Goal: Task Accomplishment & Management: Manage account settings

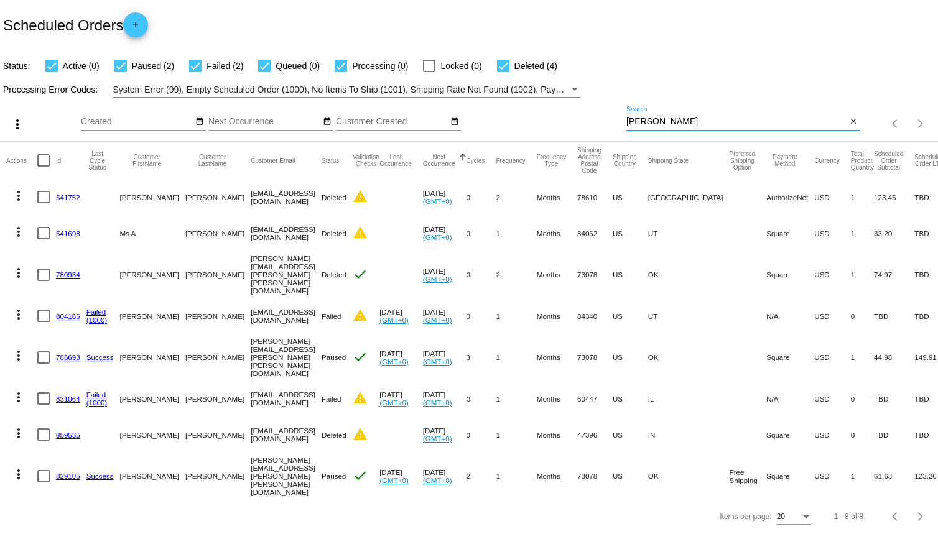
drag, startPoint x: 665, startPoint y: 119, endPoint x: 562, endPoint y: 121, distance: 103.3
click at [562, 121] on div "more_vert Aug Jan Feb Mar Apr 1" at bounding box center [469, 120] width 938 height 44
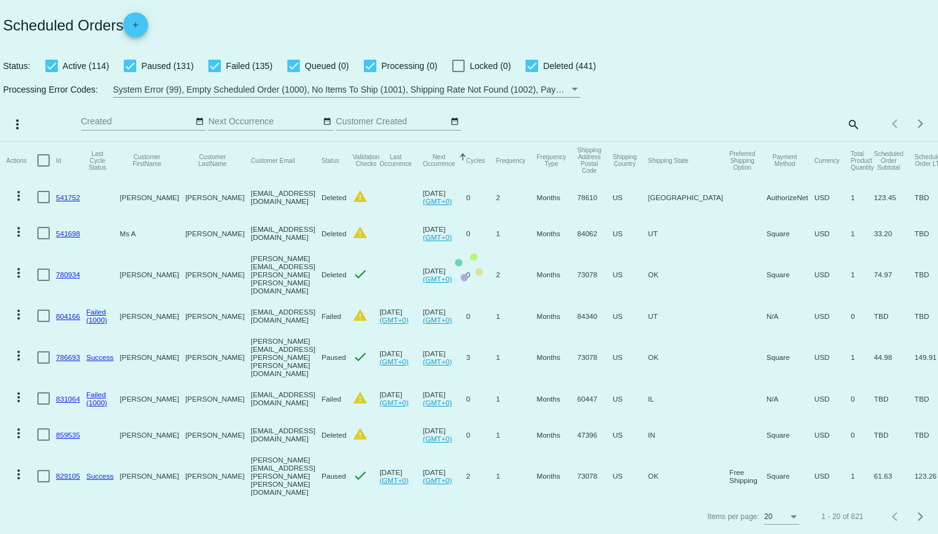
drag, startPoint x: 659, startPoint y: 134, endPoint x: 664, endPoint y: 126, distance: 9.8
click at [659, 131] on app-dashboard-scheduled-orders "Scheduled Orders add Status: Active (114) Paused (131) Failed (135) Queued (0) …" at bounding box center [469, 267] width 938 height 534
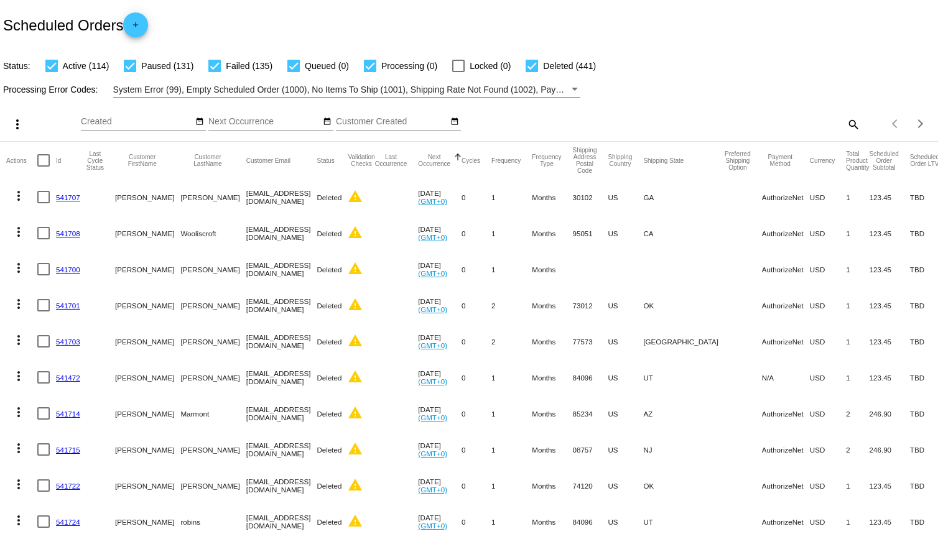
click at [832, 119] on div "search" at bounding box center [743, 123] width 234 height 19
click at [845, 120] on mat-icon "search" at bounding box center [852, 123] width 15 height 19
click at [744, 120] on input "Search" at bounding box center [743, 122] width 234 height 10
type input "[PERSON_NAME]"
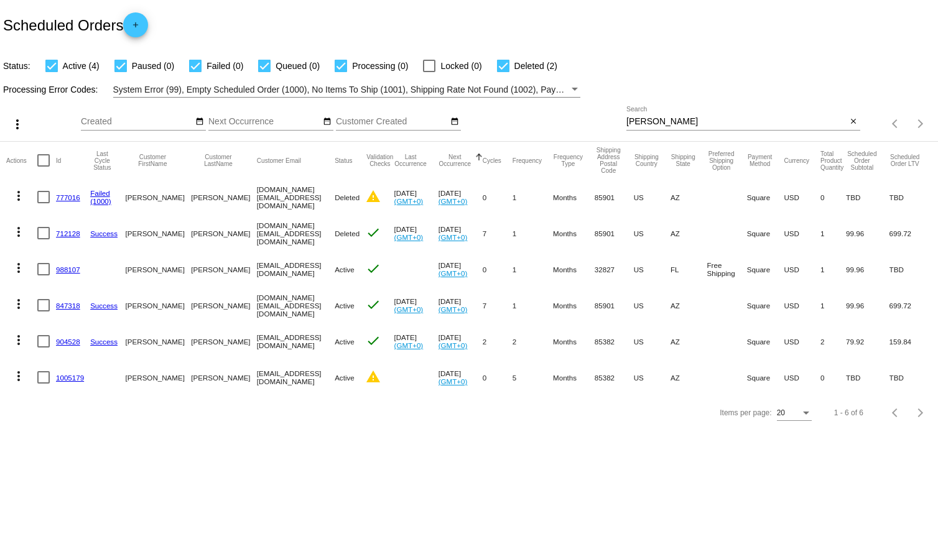
click at [68, 305] on link "847318" at bounding box center [68, 306] width 24 height 8
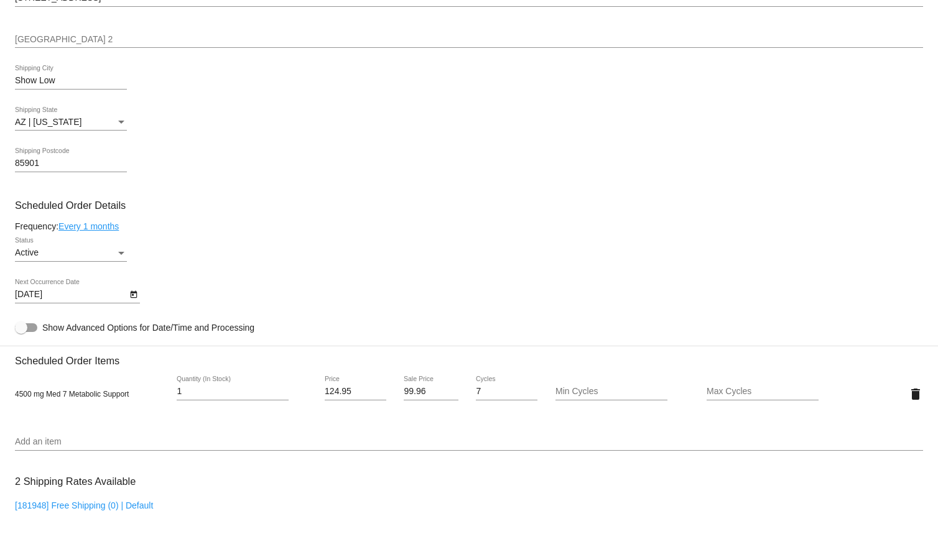
scroll to position [560, 0]
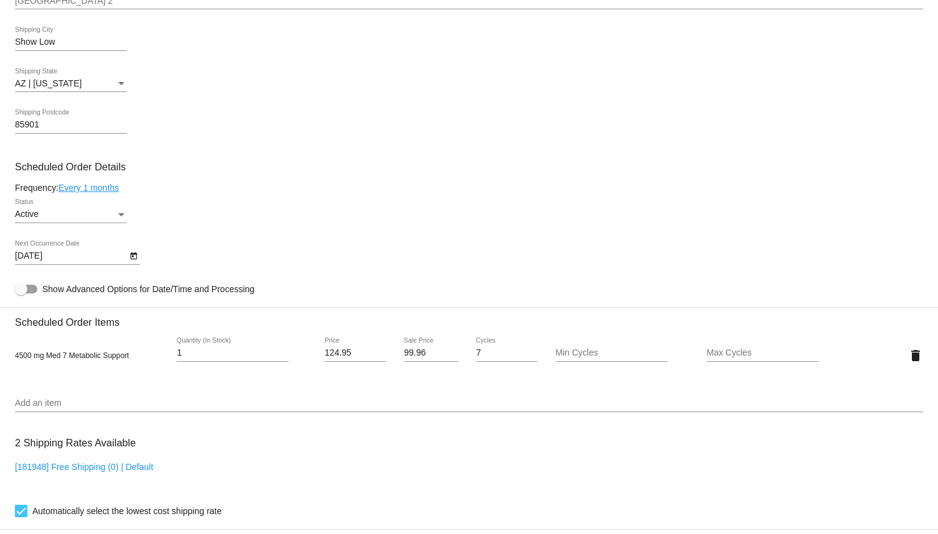
click at [105, 193] on link "Every 1 months" at bounding box center [88, 188] width 60 height 10
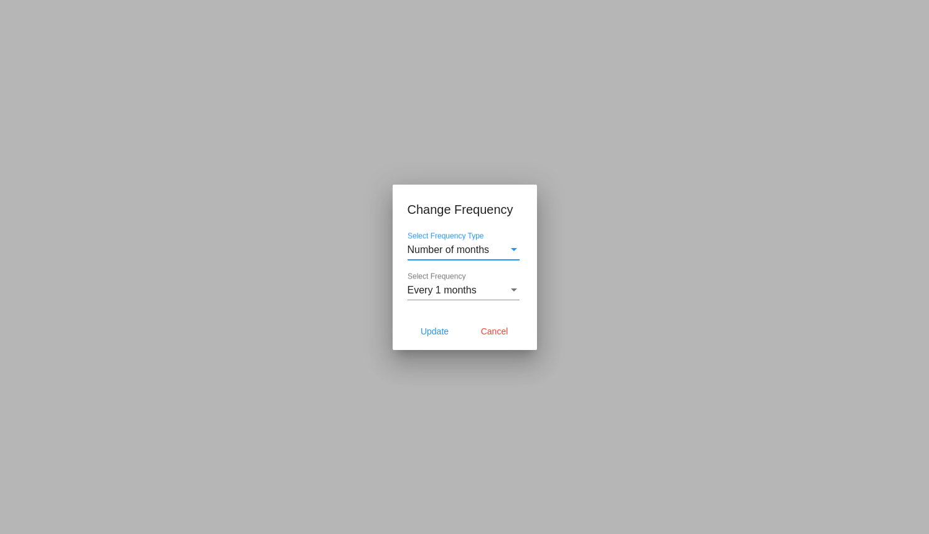
click at [458, 242] on div "Number of months Select Frequency Type" at bounding box center [463, 246] width 112 height 28
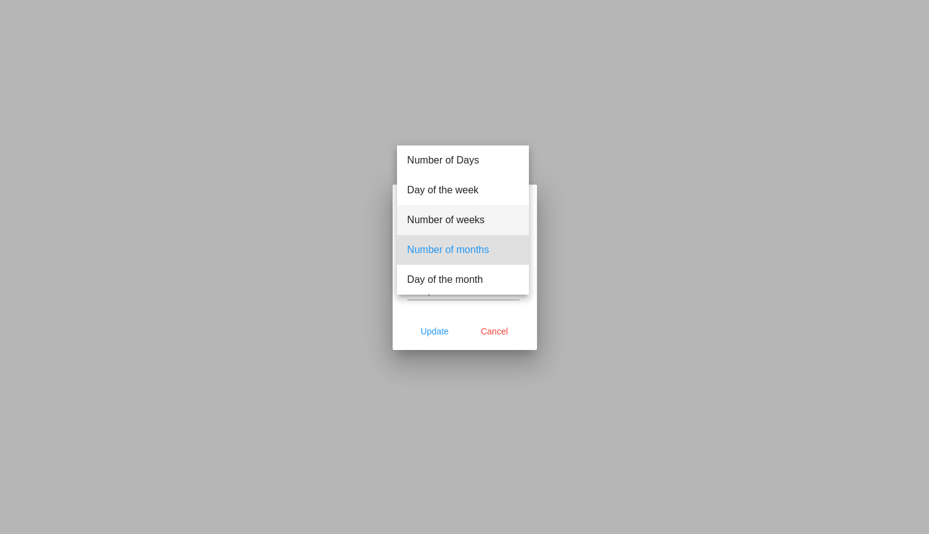
click at [473, 220] on span "Number of weeks" at bounding box center [463, 220] width 112 height 30
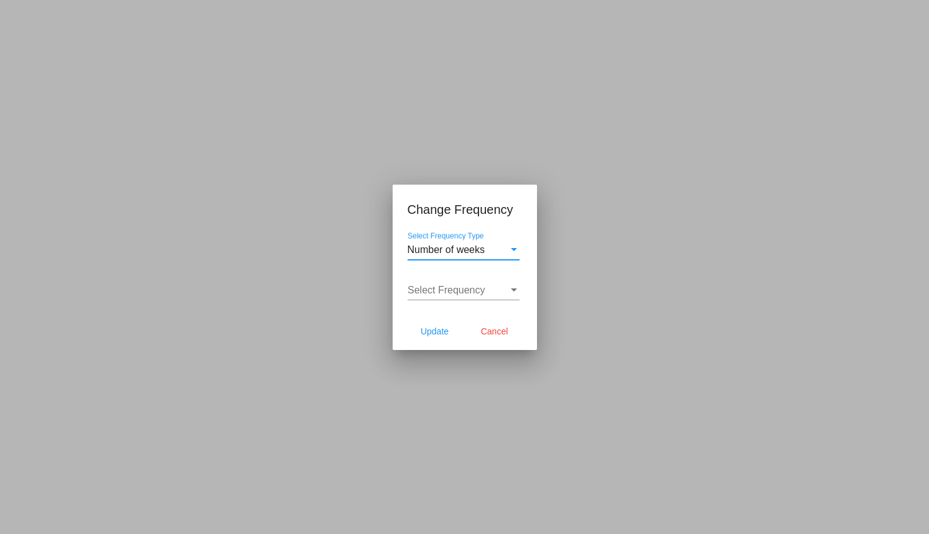
click at [464, 287] on span "Select Frequency" at bounding box center [446, 290] width 78 height 11
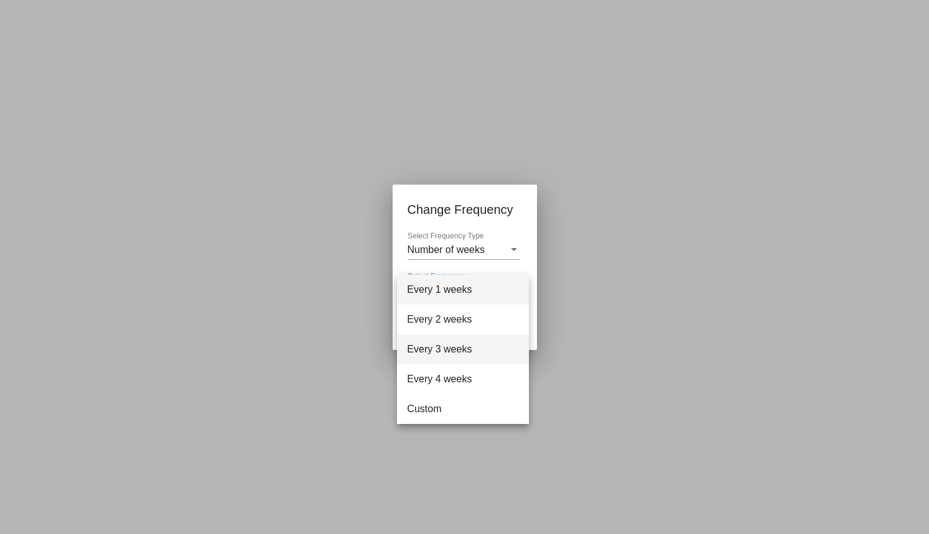
click at [470, 344] on span "Every 3 weeks" at bounding box center [463, 350] width 112 height 30
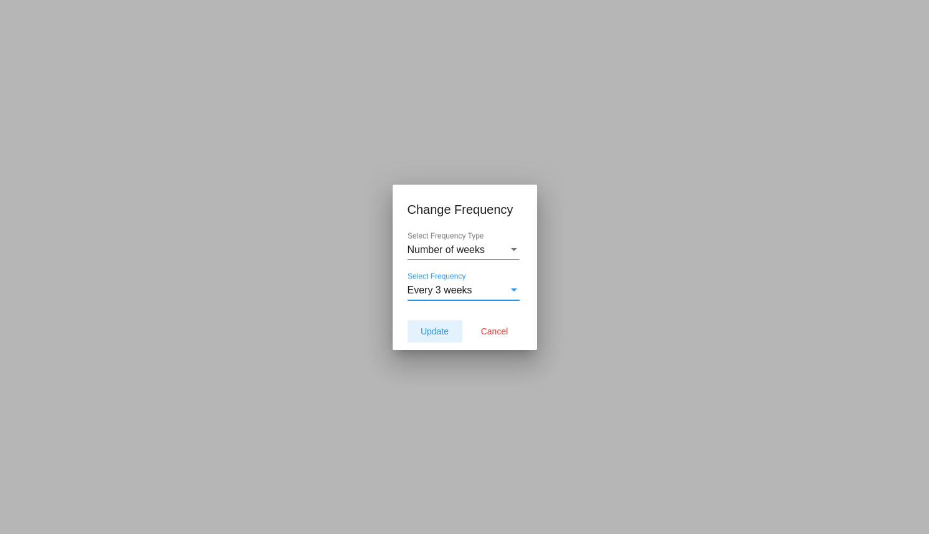
click at [441, 330] on span "Update" at bounding box center [434, 332] width 28 height 10
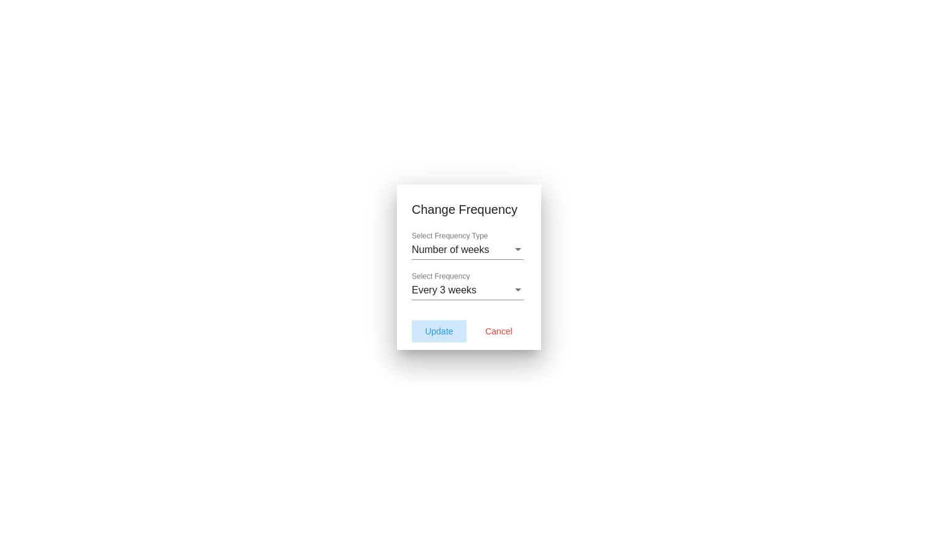
type input "9/2/2025"
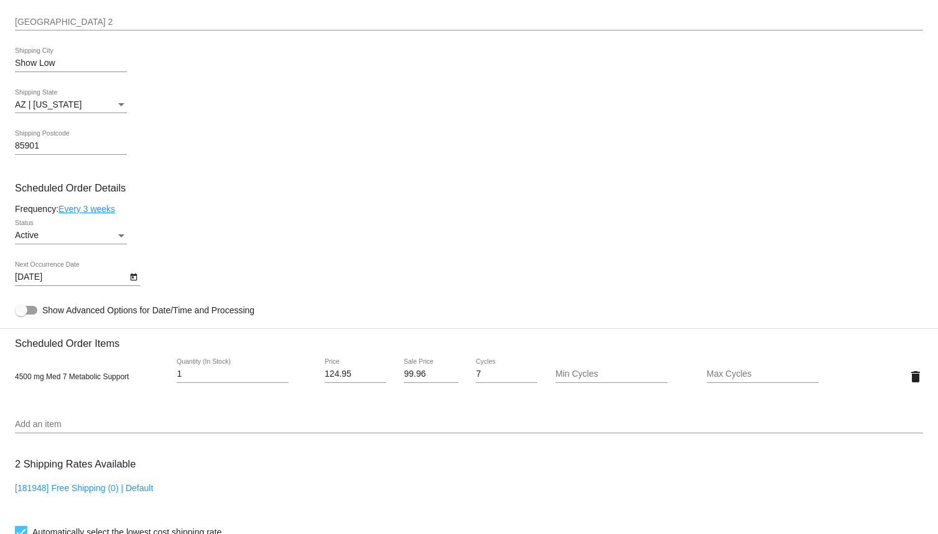
scroll to position [498, 0]
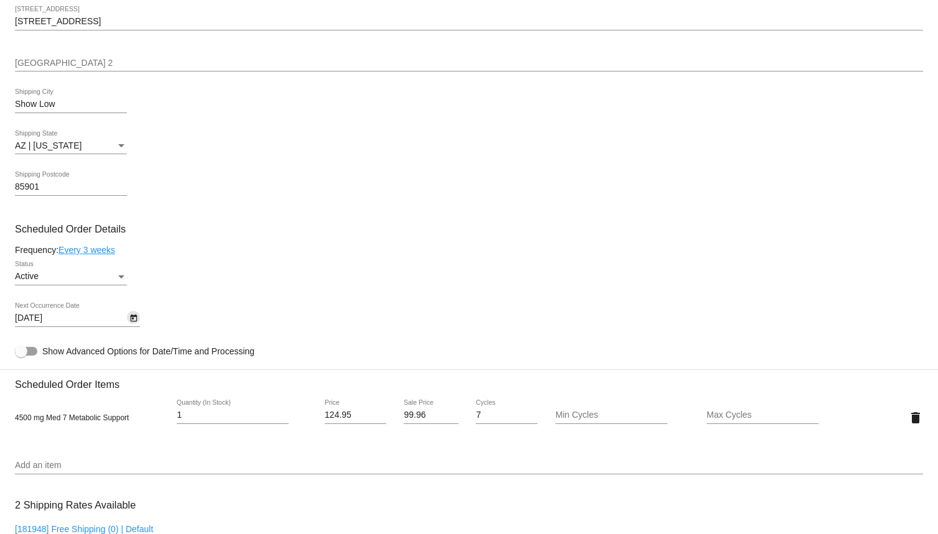
click at [135, 325] on icon "Open calendar" at bounding box center [133, 318] width 9 height 15
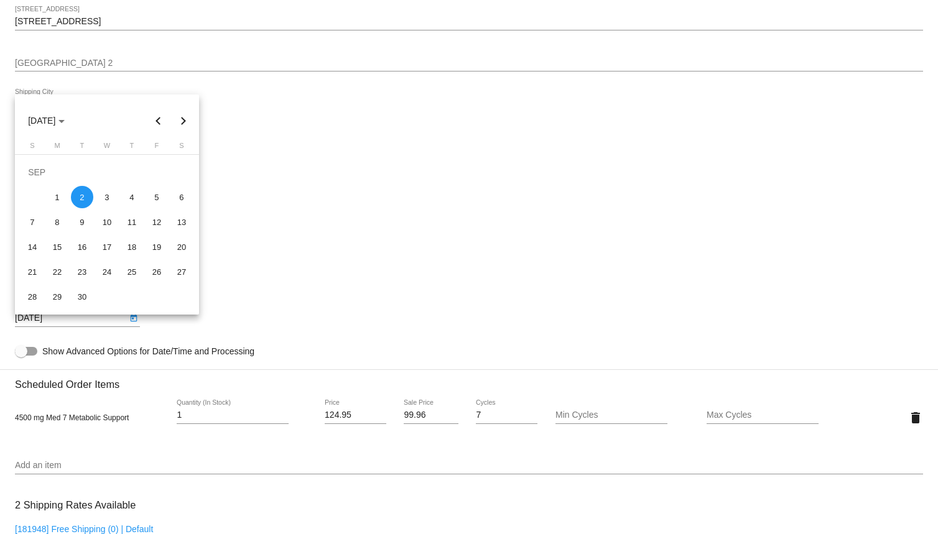
click at [156, 118] on button "Previous month" at bounding box center [158, 120] width 25 height 25
click at [188, 424] on div at bounding box center [469, 267] width 938 height 534
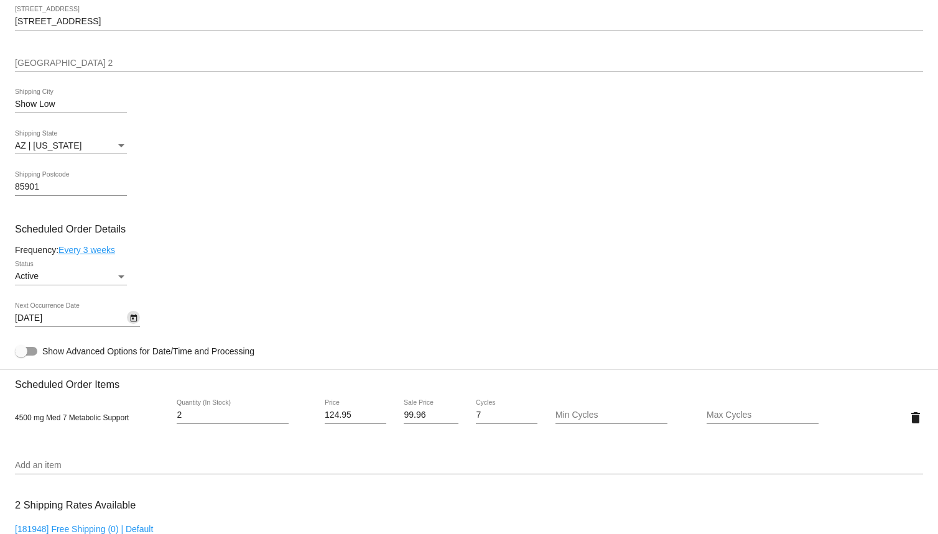
type input "2"
click at [284, 419] on input "2" at bounding box center [233, 415] width 112 height 10
click at [142, 325] on div "9/2/2025 Next Occurrence Date" at bounding box center [469, 320] width 908 height 35
click at [131, 325] on icon "Open calendar" at bounding box center [133, 318] width 9 height 15
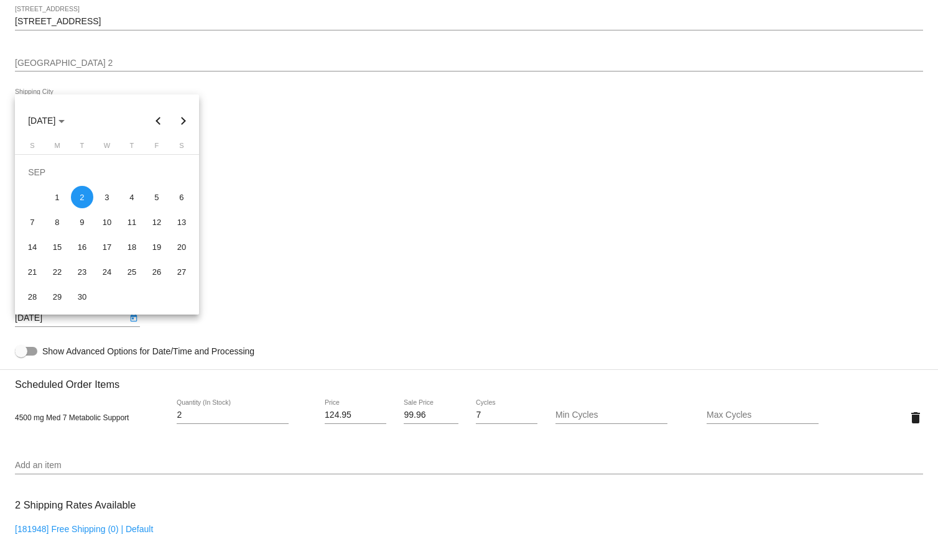
click at [159, 125] on button "Previous month" at bounding box center [158, 120] width 25 height 25
click at [66, 223] on div "11" at bounding box center [57, 222] width 22 height 22
type input "[DATE]"
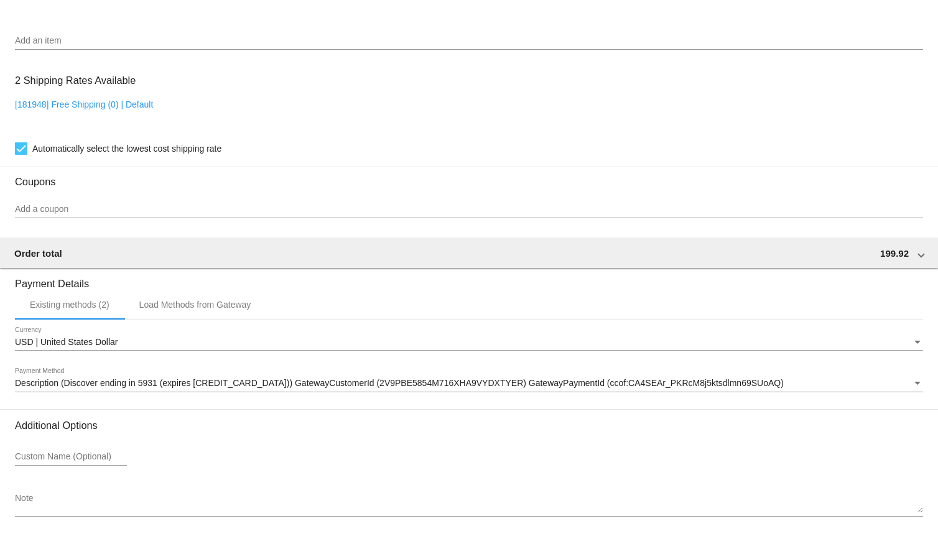
scroll to position [981, 0]
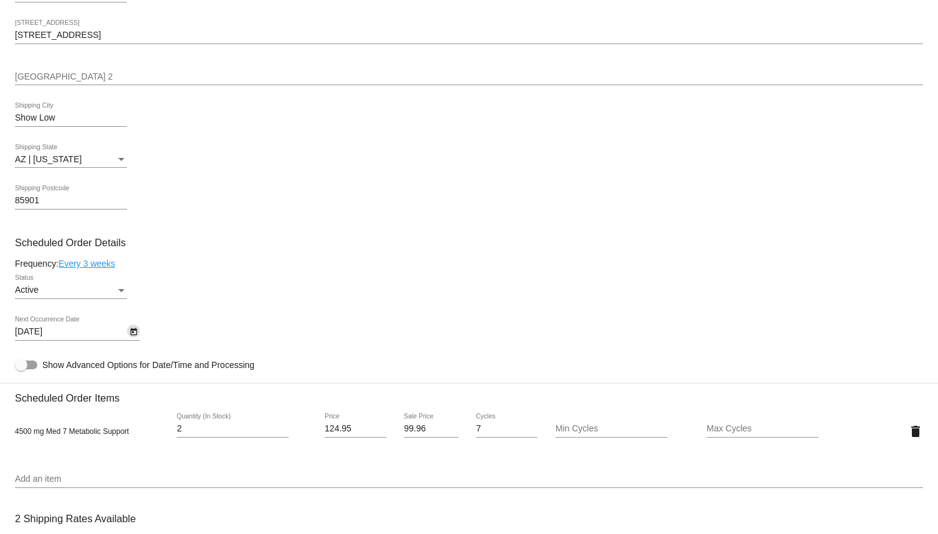
scroll to position [422, 0]
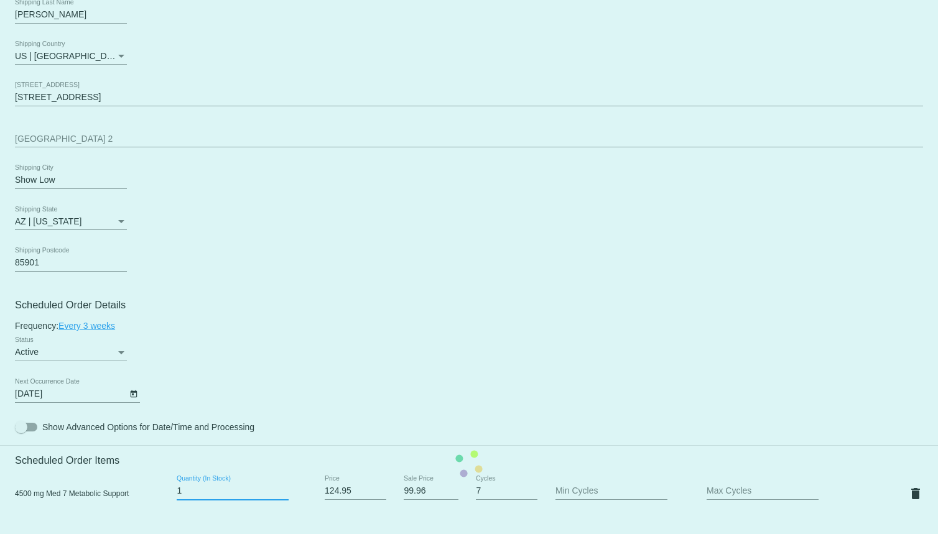
type input "1"
click at [284, 496] on input "1" at bounding box center [233, 491] width 112 height 10
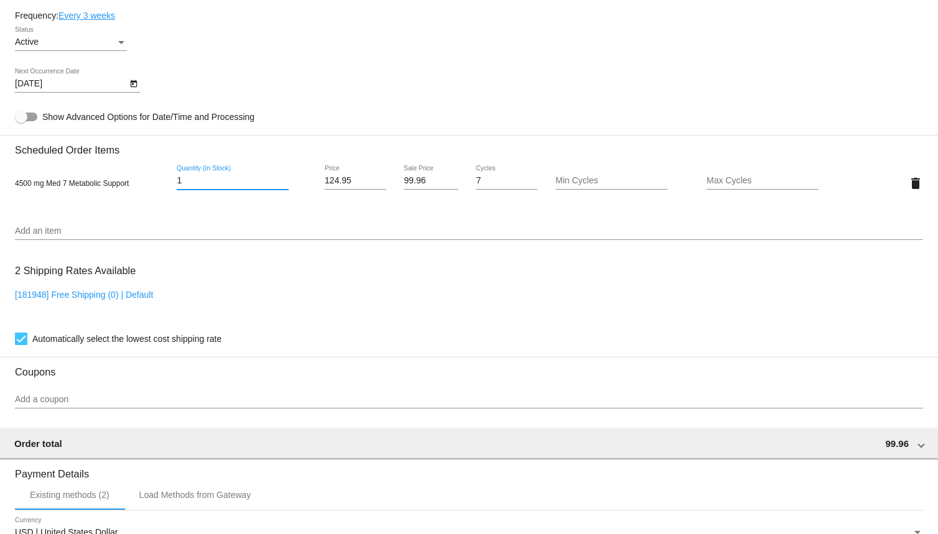
scroll to position [981, 0]
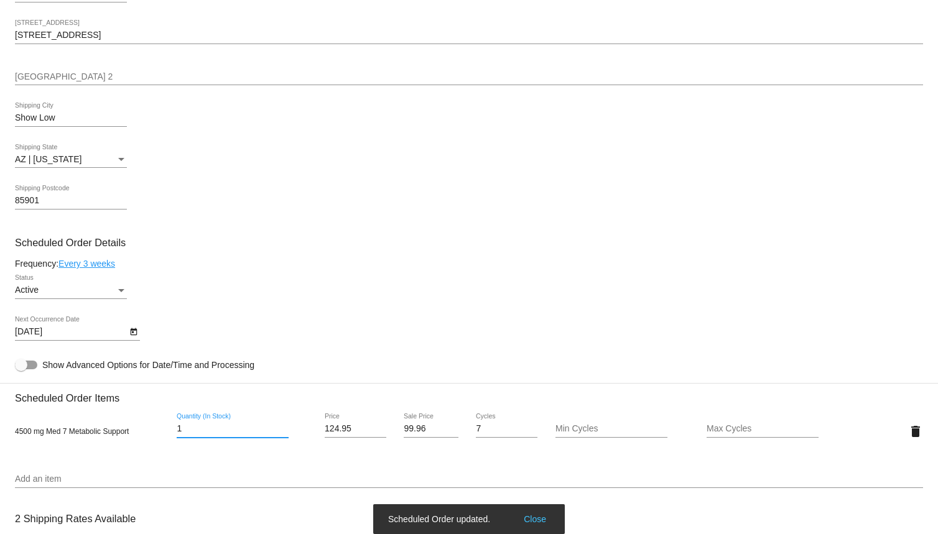
scroll to position [422, 0]
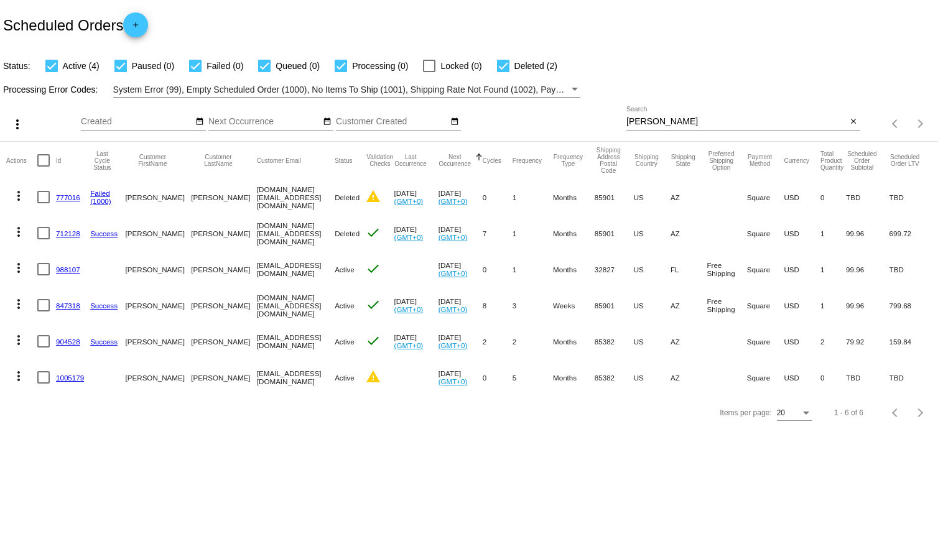
click at [71, 305] on link "847318" at bounding box center [68, 306] width 24 height 8
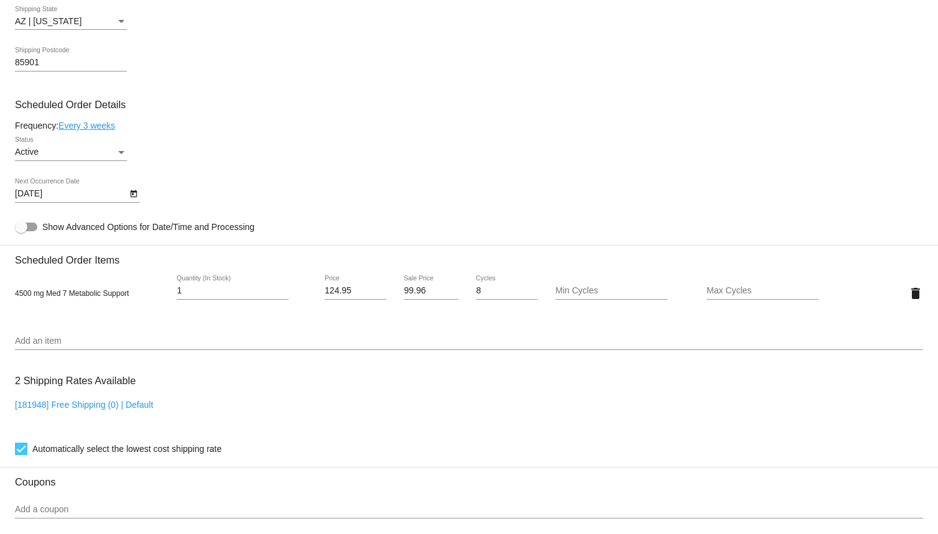
scroll to position [560, 0]
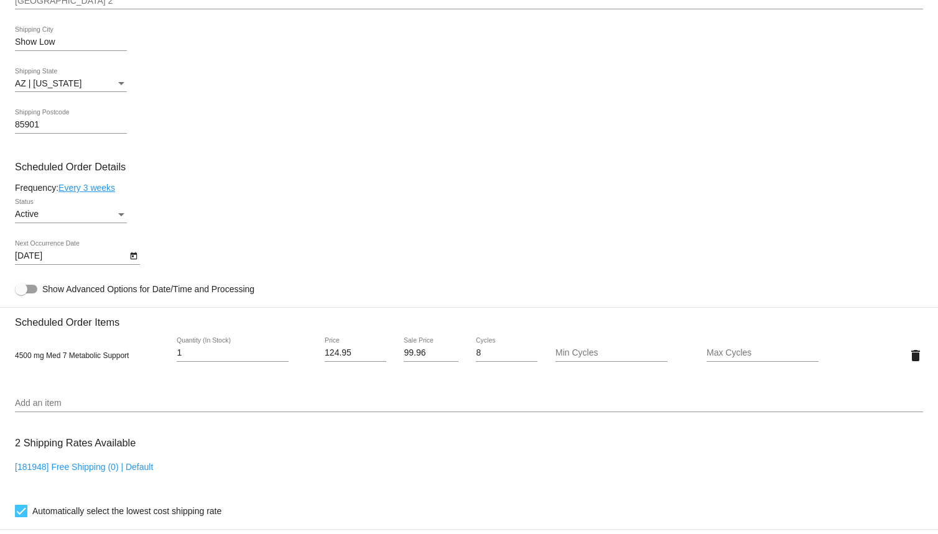
click at [131, 262] on icon "Open calendar" at bounding box center [133, 256] width 9 height 15
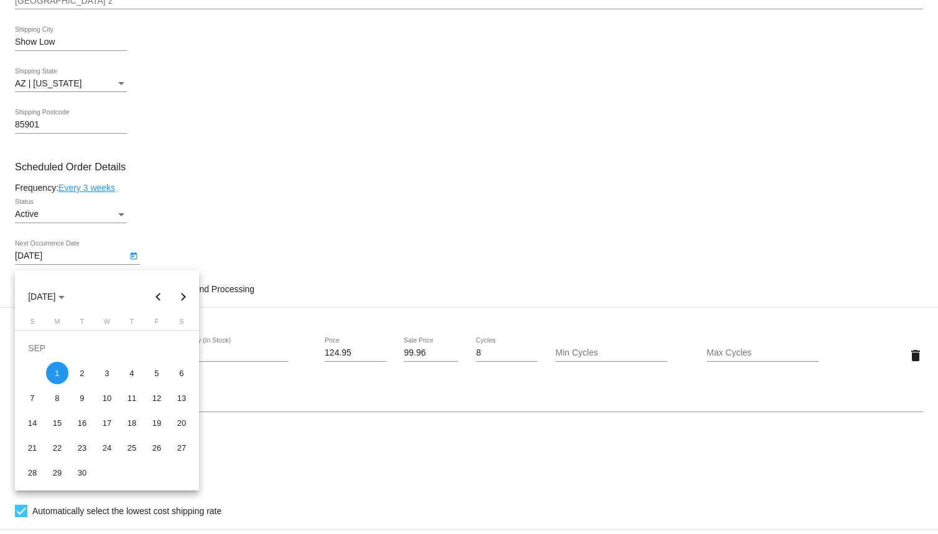
click at [149, 293] on button "Previous month" at bounding box center [158, 296] width 25 height 25
click at [61, 401] on div "11" at bounding box center [57, 398] width 22 height 22
type input "[DATE]"
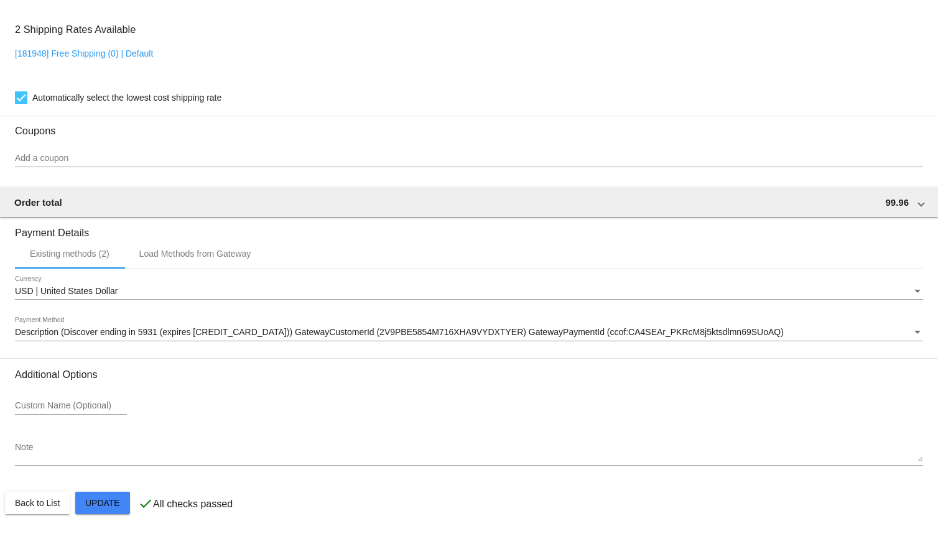
scroll to position [981, 0]
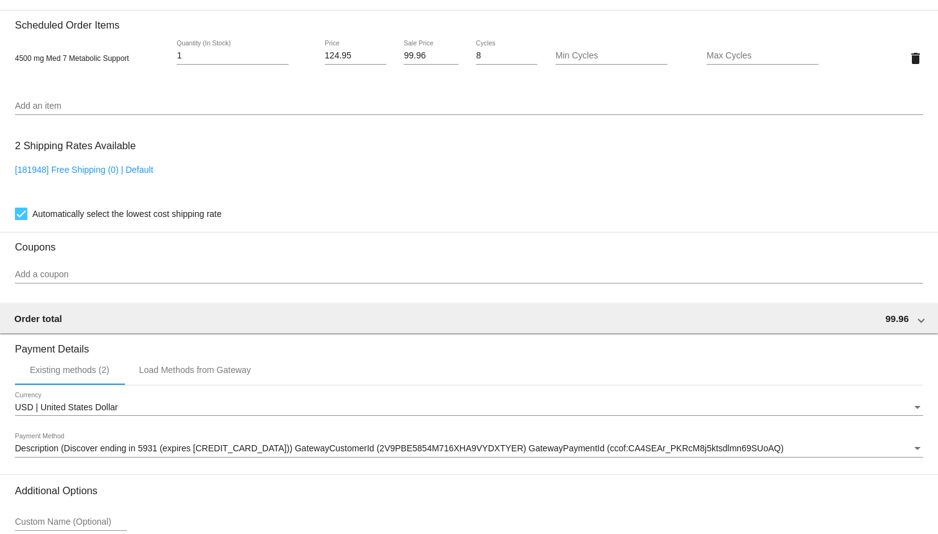
scroll to position [670, 0]
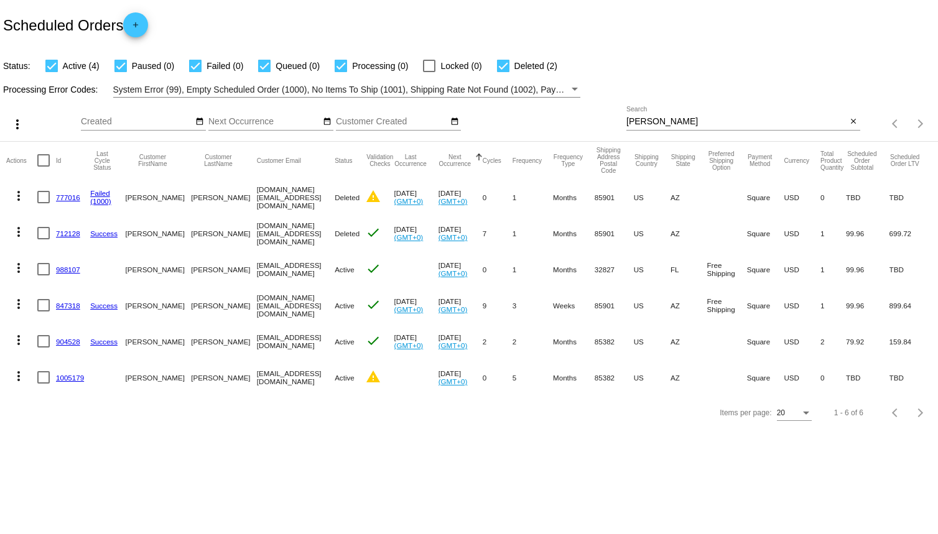
click at [653, 115] on div "[PERSON_NAME] Search" at bounding box center [736, 118] width 221 height 24
drag, startPoint x: 651, startPoint y: 119, endPoint x: 595, endPoint y: 119, distance: 56.0
click at [595, 119] on div "more_vert Aug Jan Feb Mar Apr 1" at bounding box center [469, 120] width 938 height 44
type input "Davis"
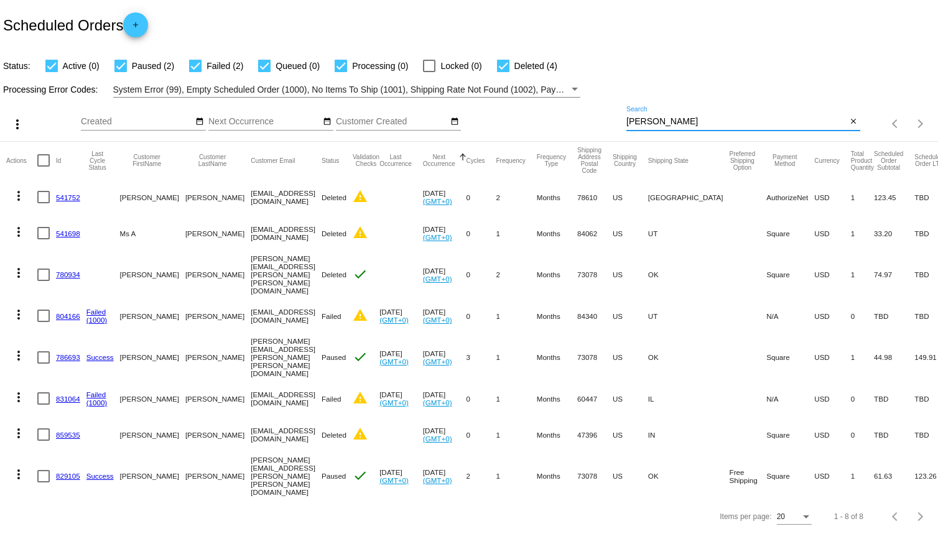
click at [68, 472] on link "829105" at bounding box center [68, 476] width 24 height 8
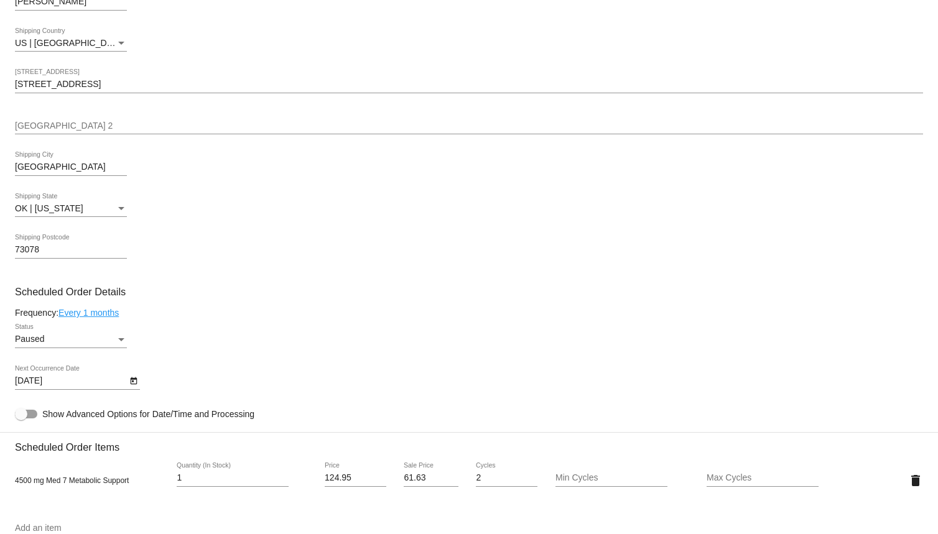
scroll to position [435, 0]
click at [81, 344] on div "Paused" at bounding box center [65, 339] width 101 height 10
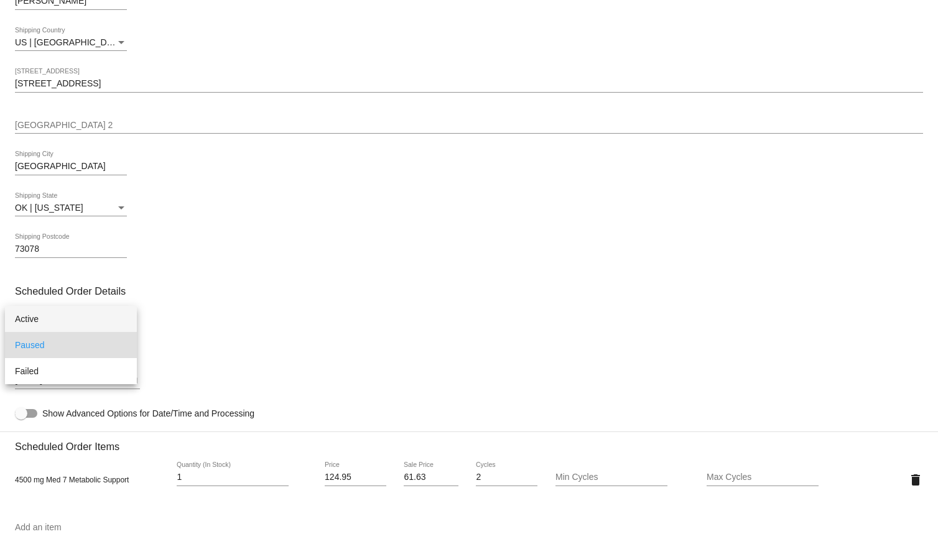
click at [85, 308] on span "Active" at bounding box center [71, 319] width 112 height 26
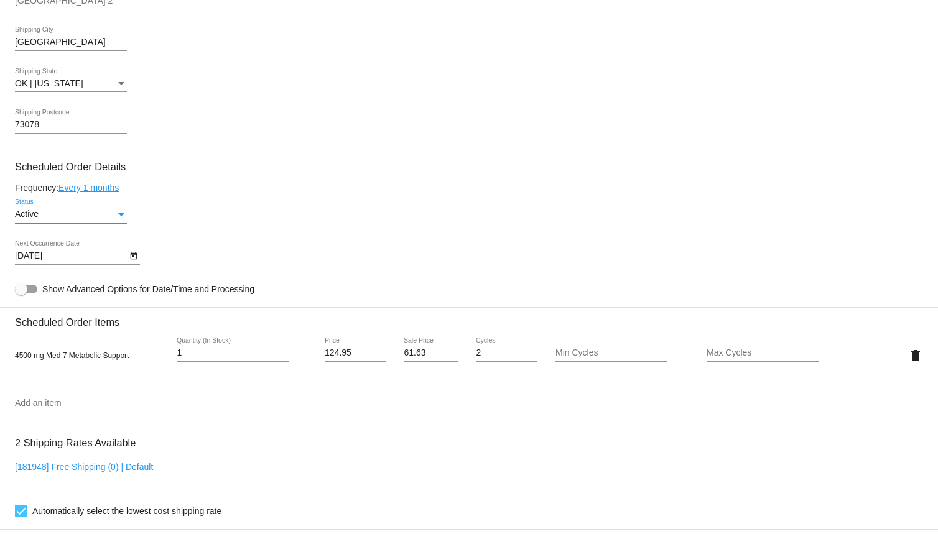
scroll to position [622, 0]
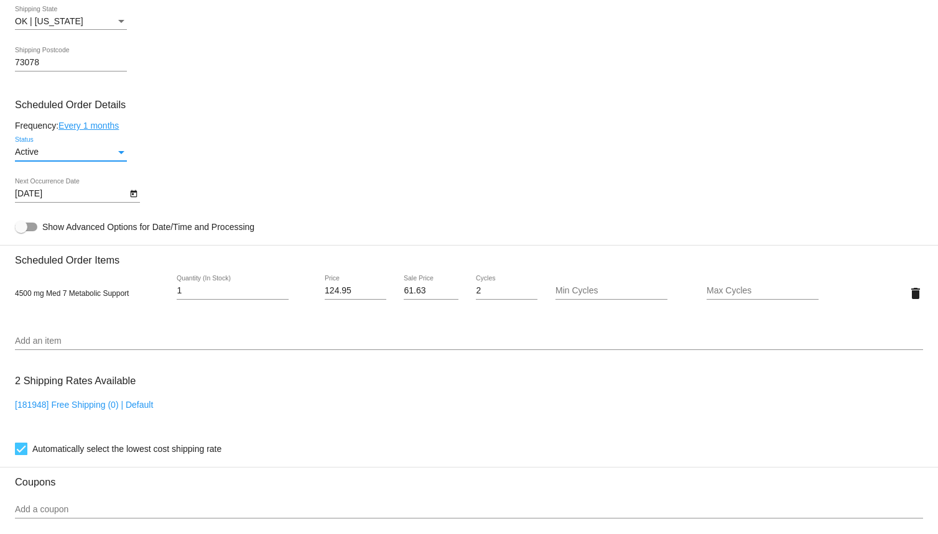
click at [131, 198] on icon "Open calendar" at bounding box center [133, 193] width 7 height 7
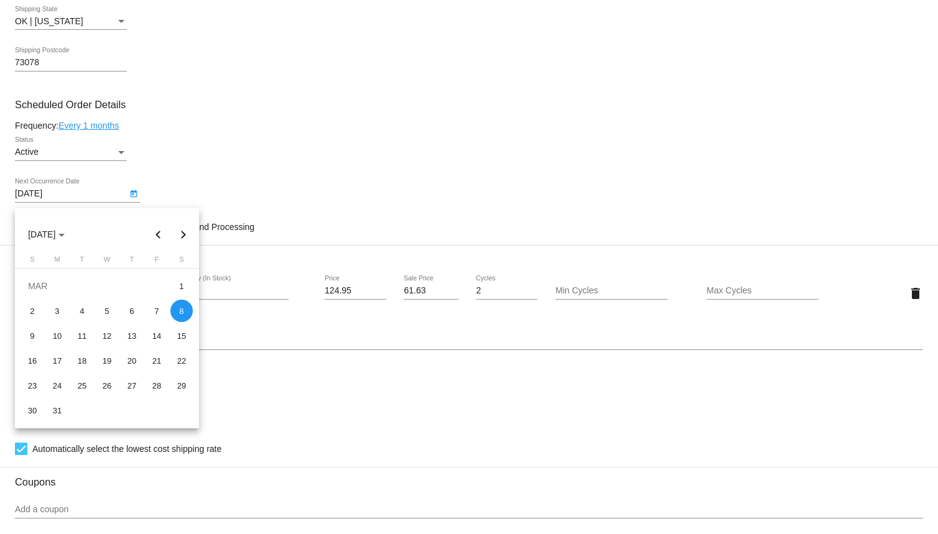
click at [186, 240] on button "Next month" at bounding box center [183, 234] width 25 height 25
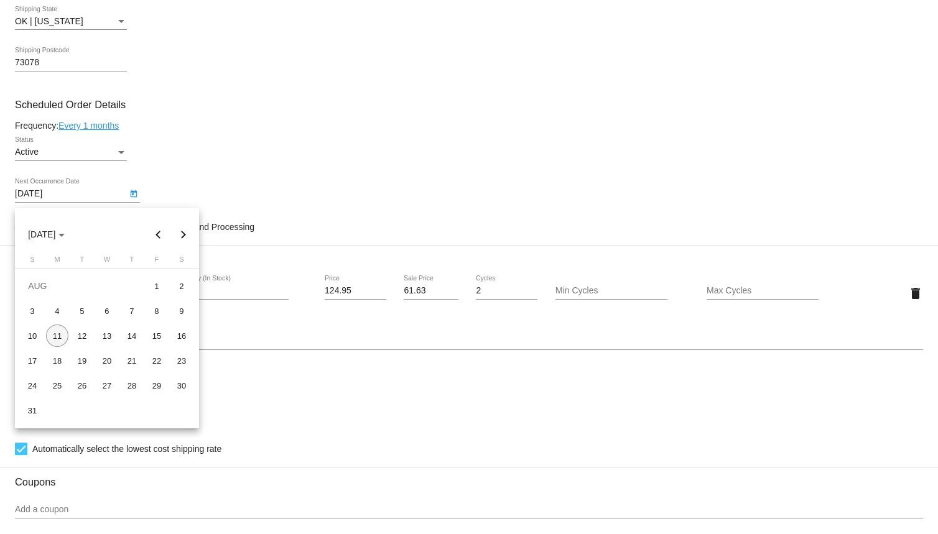
click at [58, 336] on div "11" at bounding box center [57, 336] width 22 height 22
type input "[DATE]"
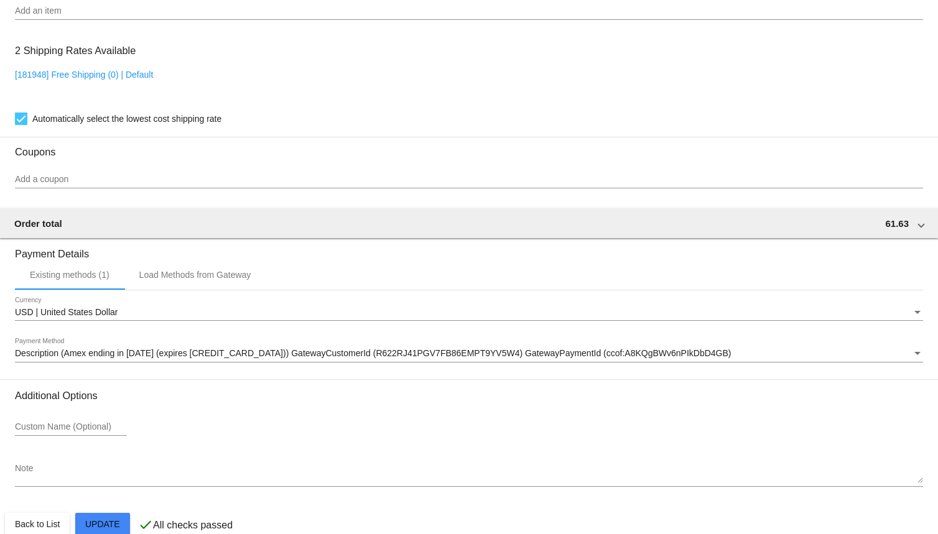
scroll to position [981, 0]
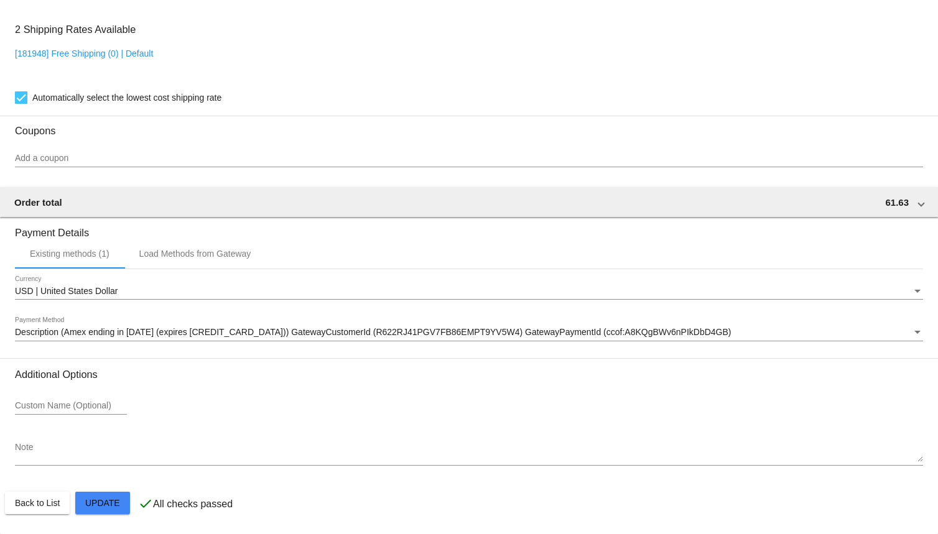
click at [112, 492] on mat-card-actions "Back to List Update" at bounding box center [469, 503] width 928 height 32
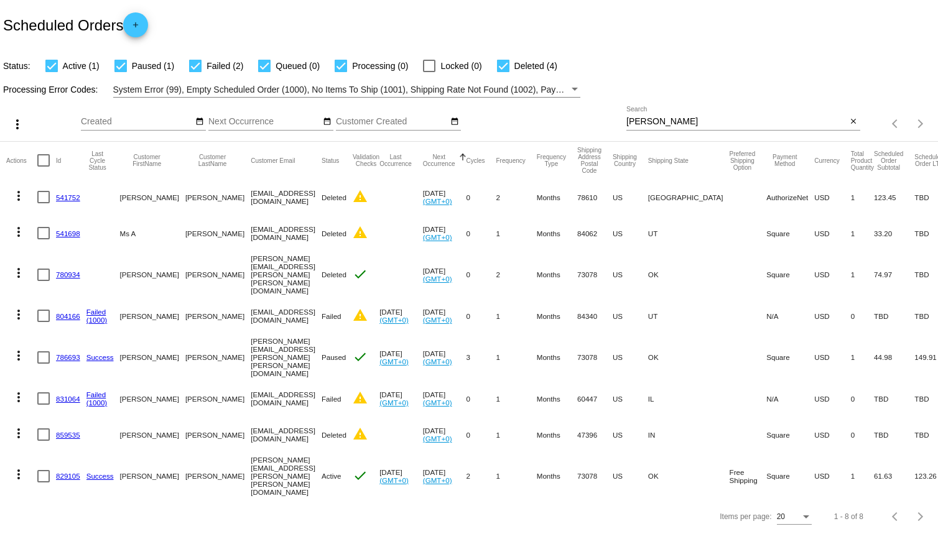
click at [63, 472] on link "829105" at bounding box center [68, 476] width 24 height 8
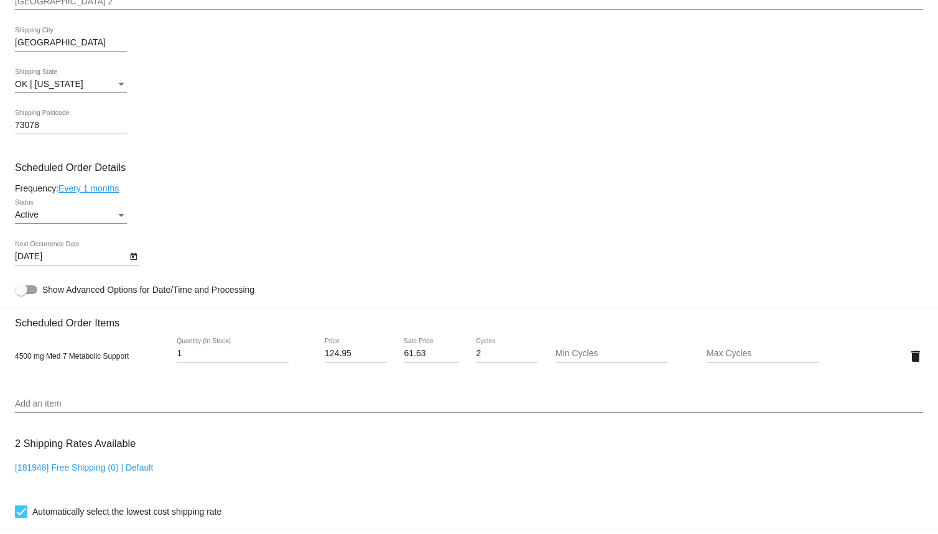
scroll to position [560, 0]
click at [30, 294] on div at bounding box center [26, 289] width 22 height 9
click at [21, 294] on input "Show Advanced Options for Date/Time and Processing" at bounding box center [21, 294] width 1 height 1
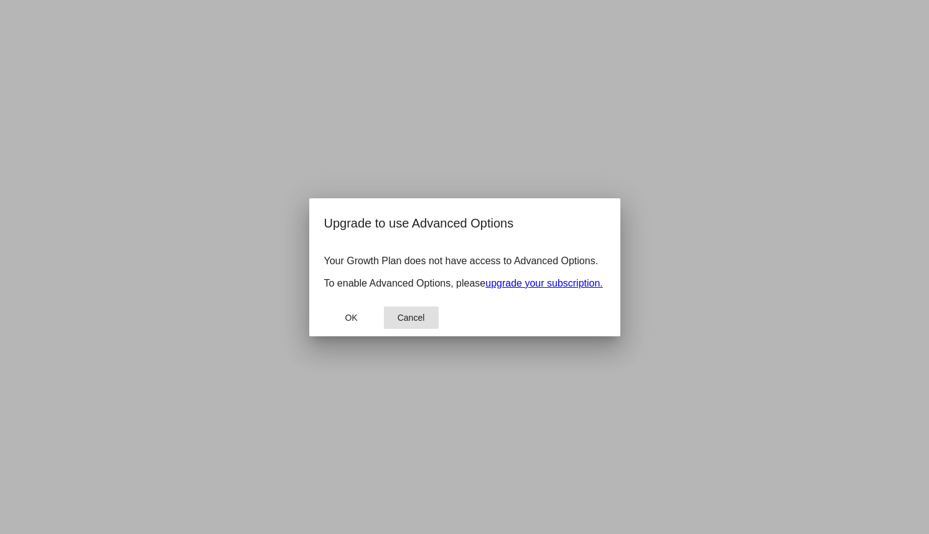
click at [406, 312] on button "Cancel" at bounding box center [411, 318] width 55 height 22
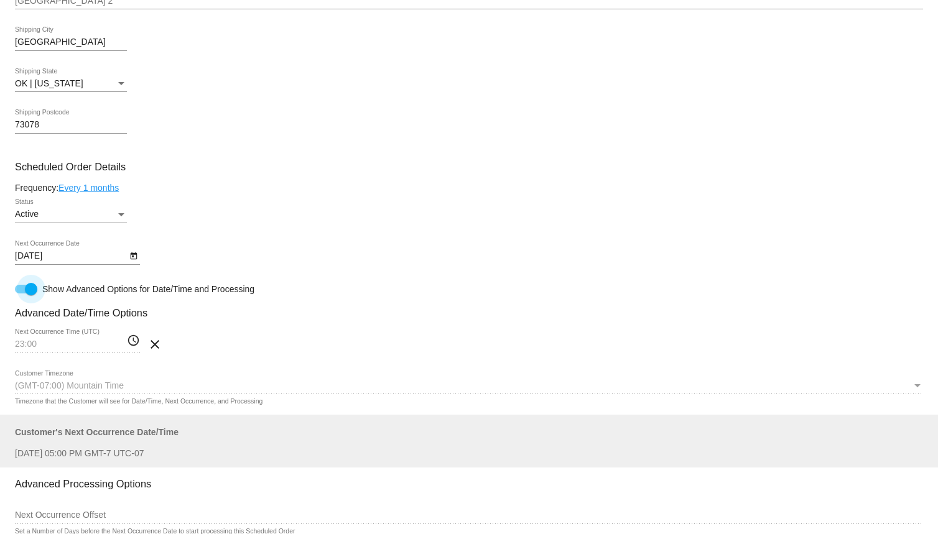
click at [31, 292] on div at bounding box center [31, 289] width 12 height 12
click at [21, 294] on input "Show Advanced Options for Date/Time and Processing" at bounding box center [21, 294] width 1 height 1
checkbox input "false"
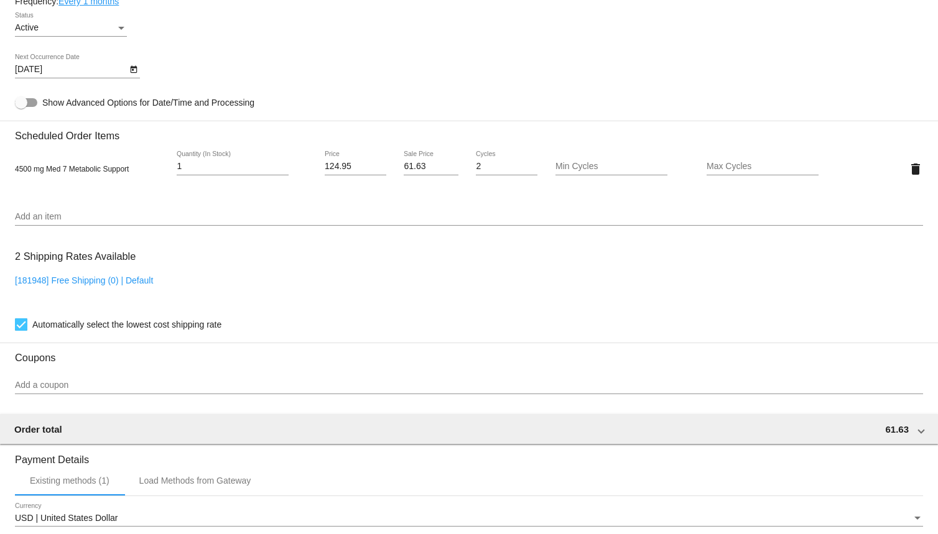
scroll to position [981, 0]
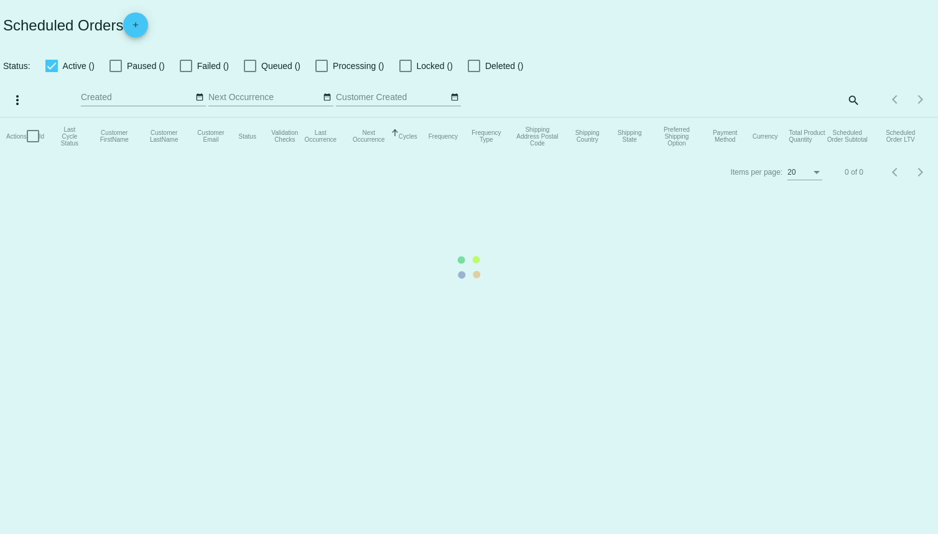
checkbox input "true"
